Goal: Transaction & Acquisition: Purchase product/service

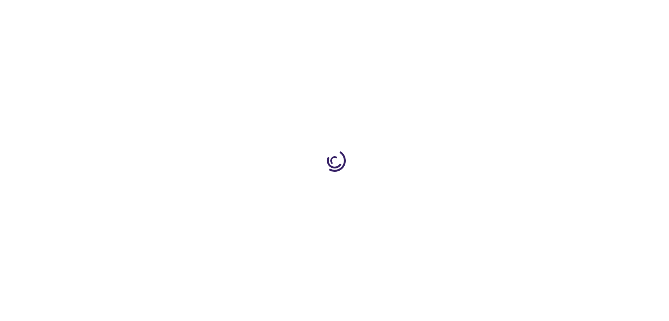
type input "0"
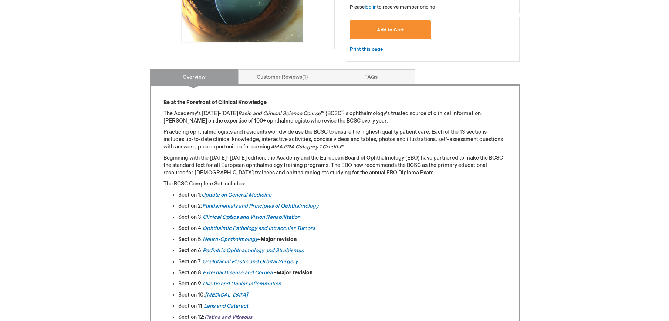
scroll to position [249, 0]
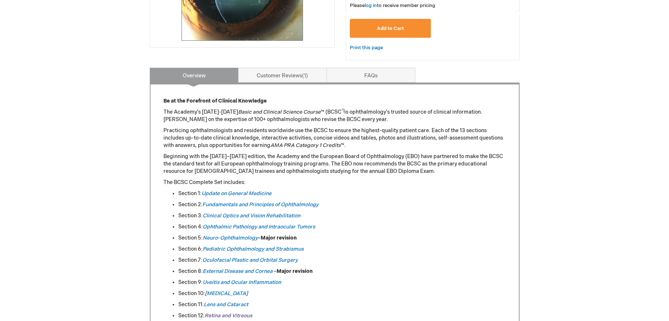
click at [232, 314] on link "Retina and Vitreous" at bounding box center [229, 315] width 48 height 6
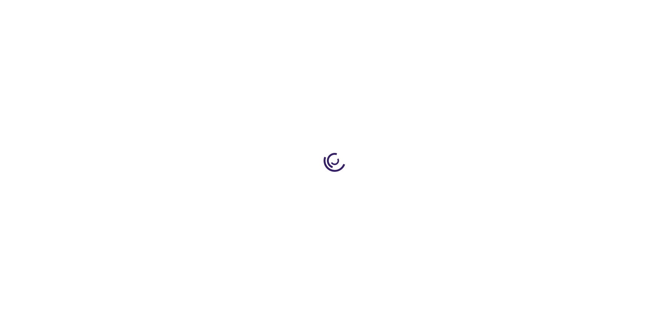
type input "0"
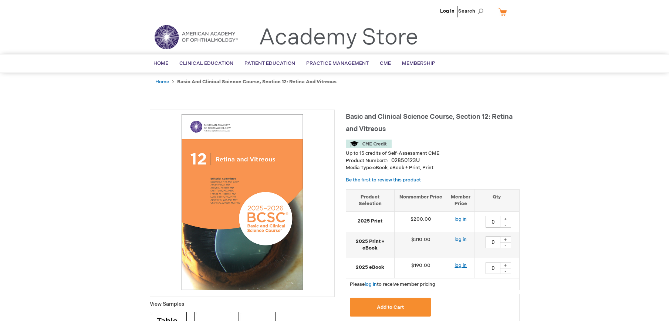
click at [464, 265] on link "log in" at bounding box center [461, 265] width 12 height 6
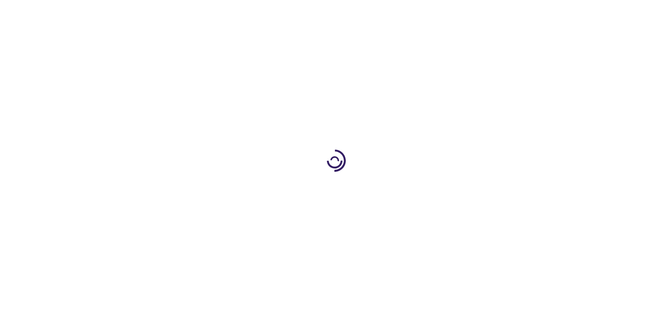
type input "0"
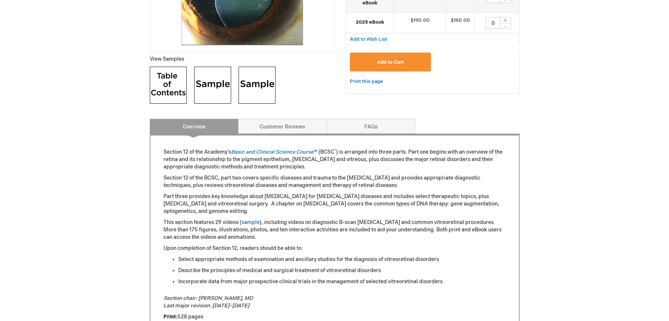
scroll to position [136, 0]
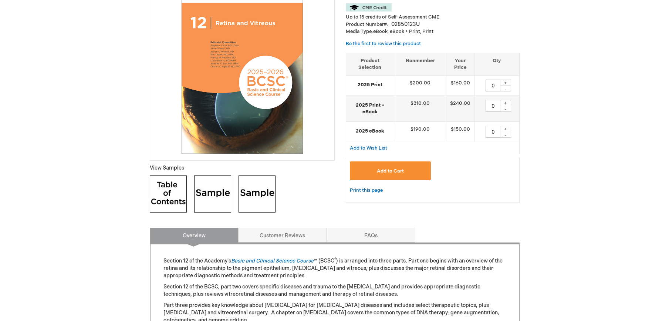
click at [209, 201] on img at bounding box center [212, 193] width 37 height 37
